Goal: Navigation & Orientation: Find specific page/section

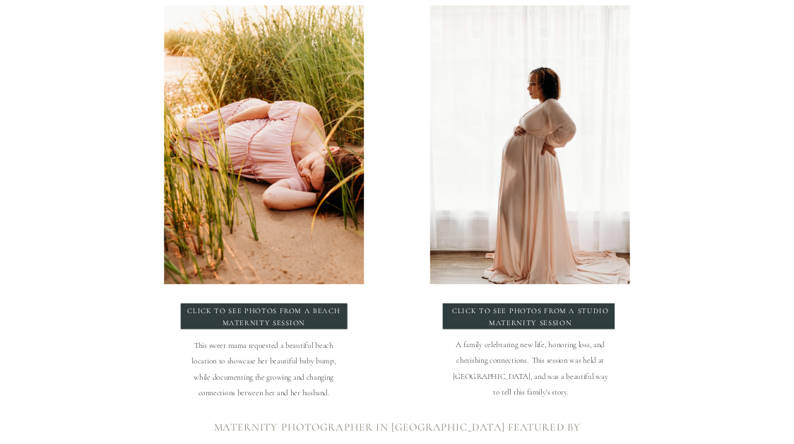
scroll to position [1552, 0]
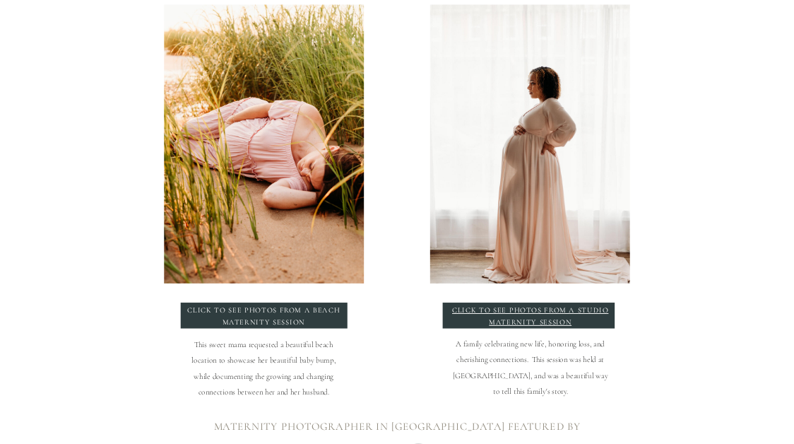
click at [494, 312] on p "click to see photos from a studio maternity session" at bounding box center [531, 315] width 160 height 20
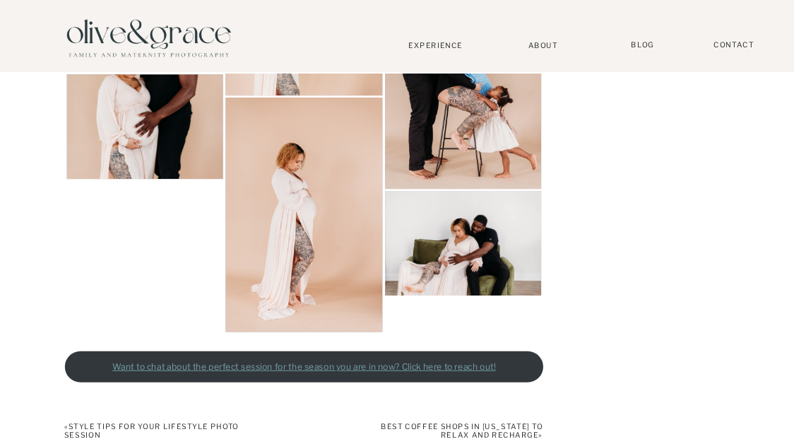
scroll to position [1791, 0]
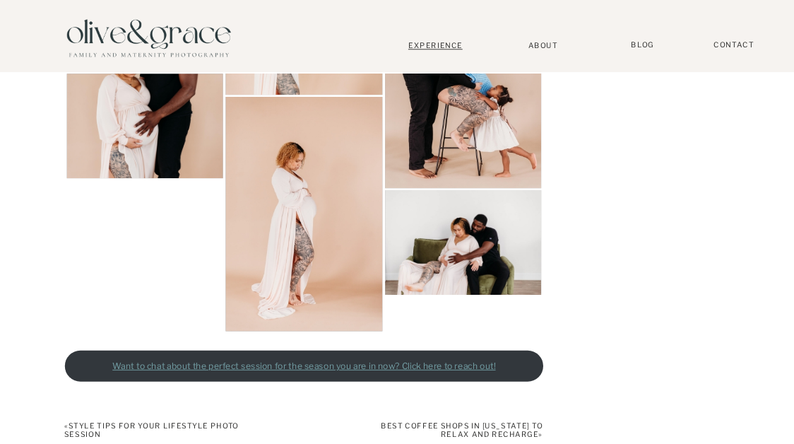
click at [425, 46] on nav "Experience" at bounding box center [436, 45] width 88 height 9
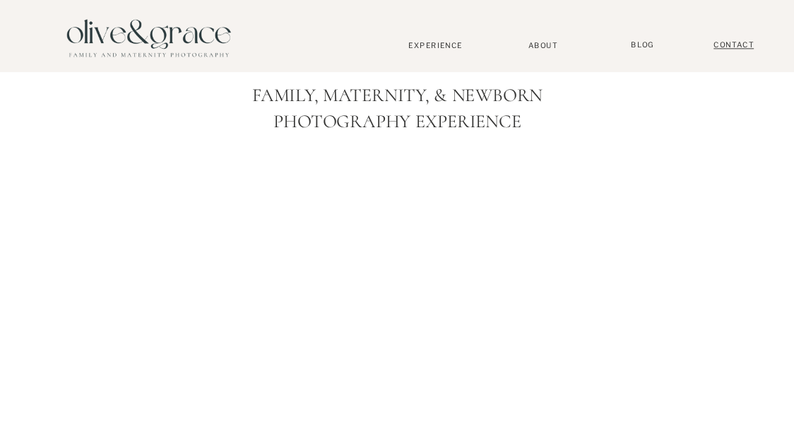
click at [734, 46] on nav "Contact" at bounding box center [733, 45] width 53 height 10
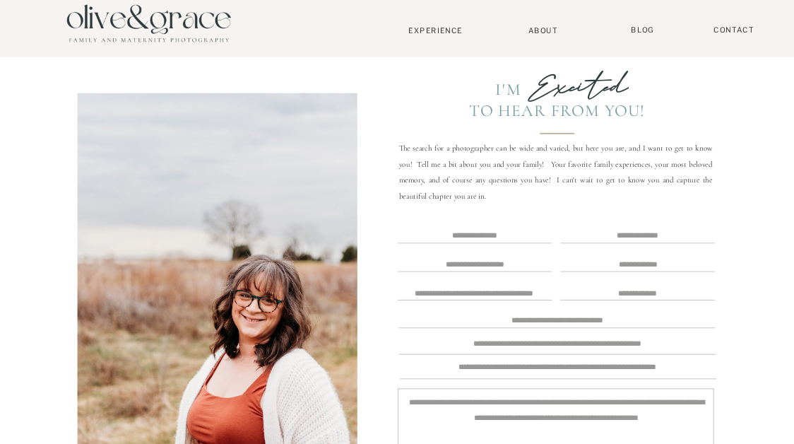
scroll to position [13, 0]
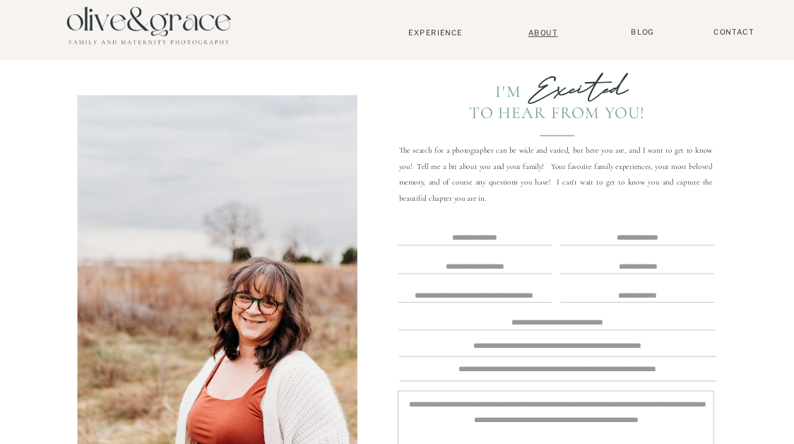
click at [557, 30] on nav "About" at bounding box center [543, 32] width 40 height 8
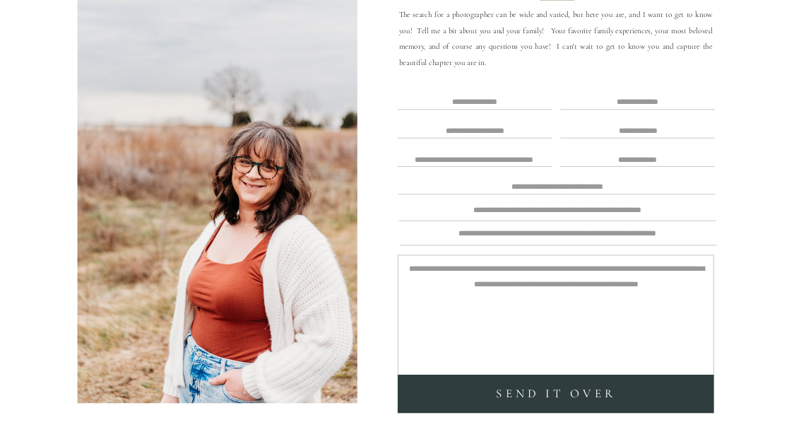
scroll to position [2787, 0]
